Goal: Task Accomplishment & Management: Manage account settings

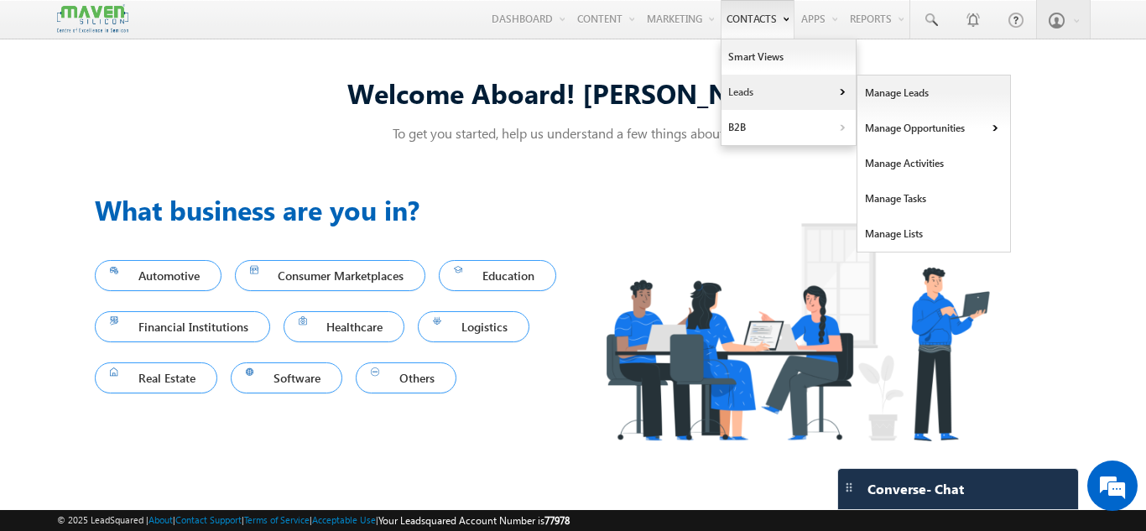
click at [734, 82] on link "Leads" at bounding box center [789, 92] width 134 height 35
click at [881, 96] on link "Manage Leads" at bounding box center [935, 93] width 154 height 35
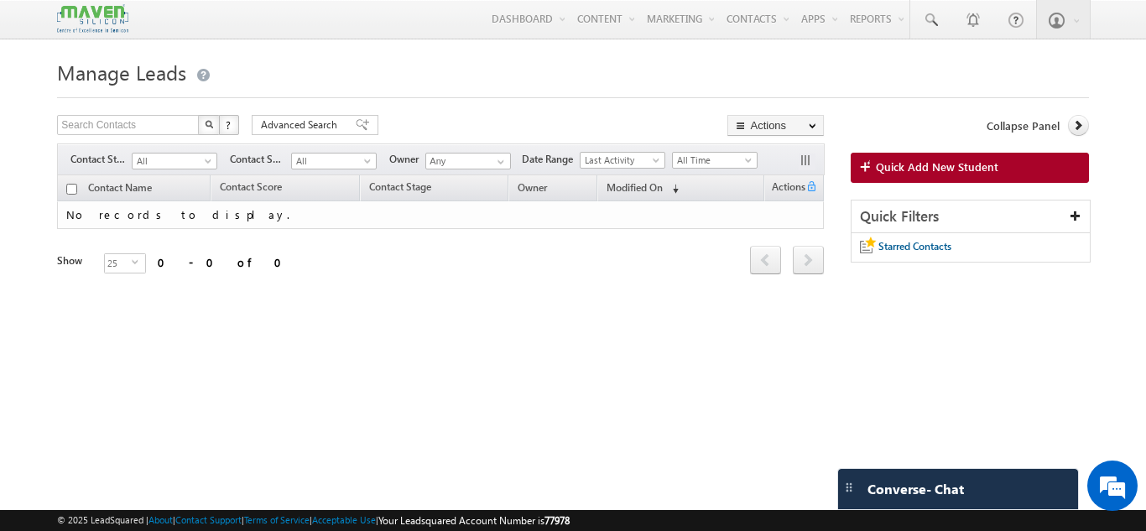
click at [427, 72] on h1 "Manage Leads" at bounding box center [572, 71] width 1031 height 33
